Goal: Information Seeking & Learning: Learn about a topic

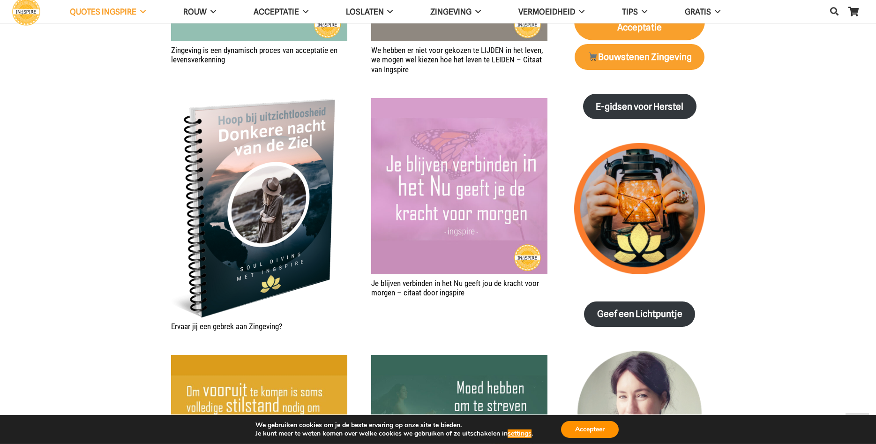
scroll to position [1148, 0]
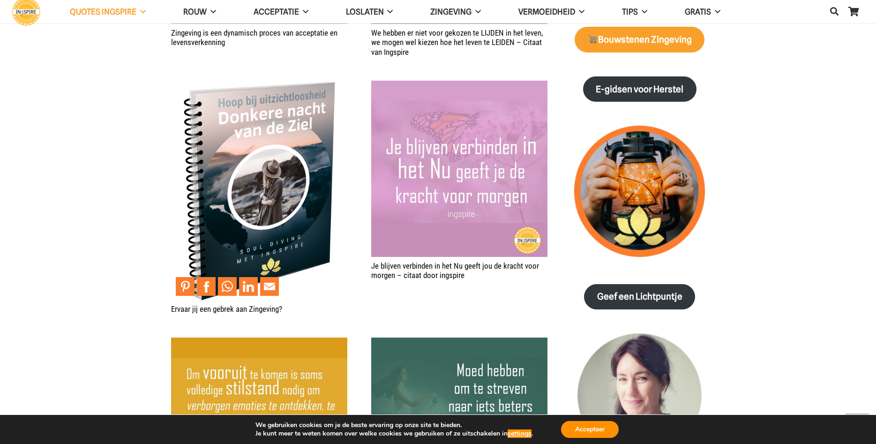
click at [253, 210] on img "Ervaar jij een gebrek aan Zingeving?" at bounding box center [259, 190] width 176 height 219
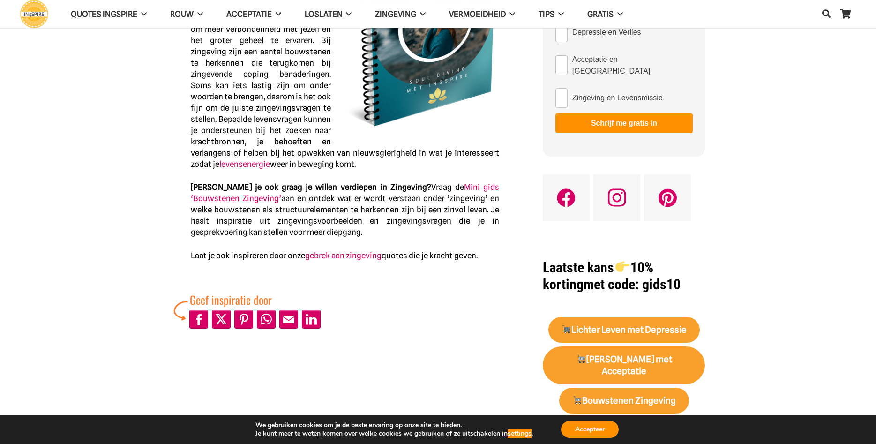
scroll to position [191, 0]
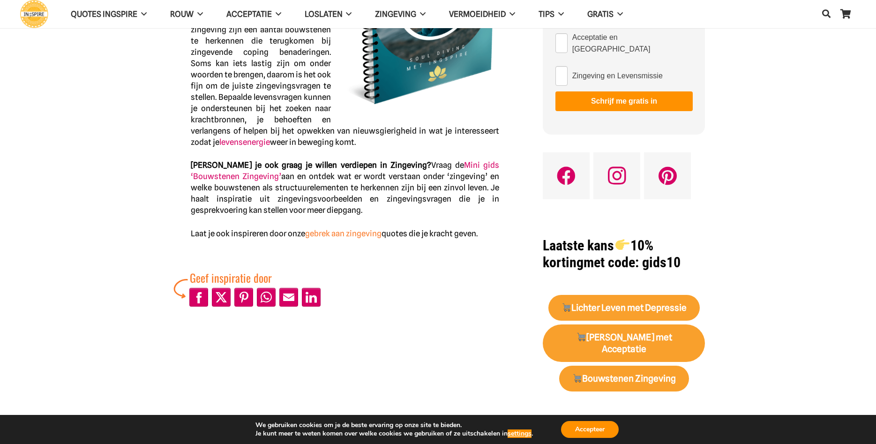
click at [340, 231] on link "gebrek aan zingeving" at bounding box center [343, 233] width 76 height 9
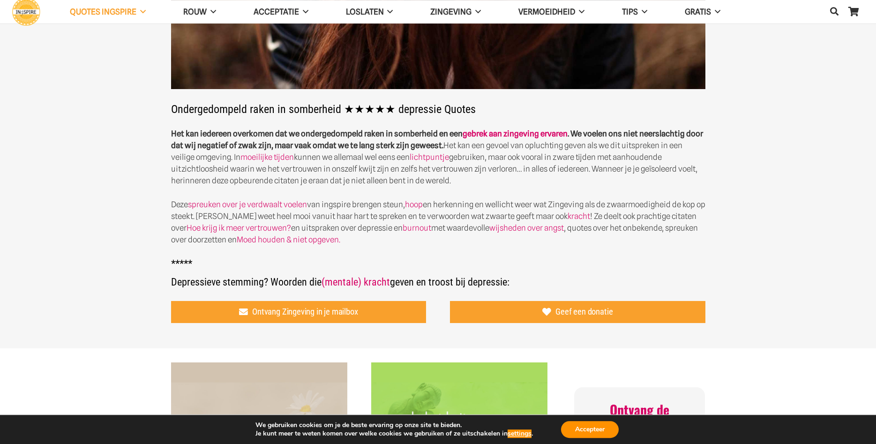
scroll to position [242, 0]
